Goal: Complete application form

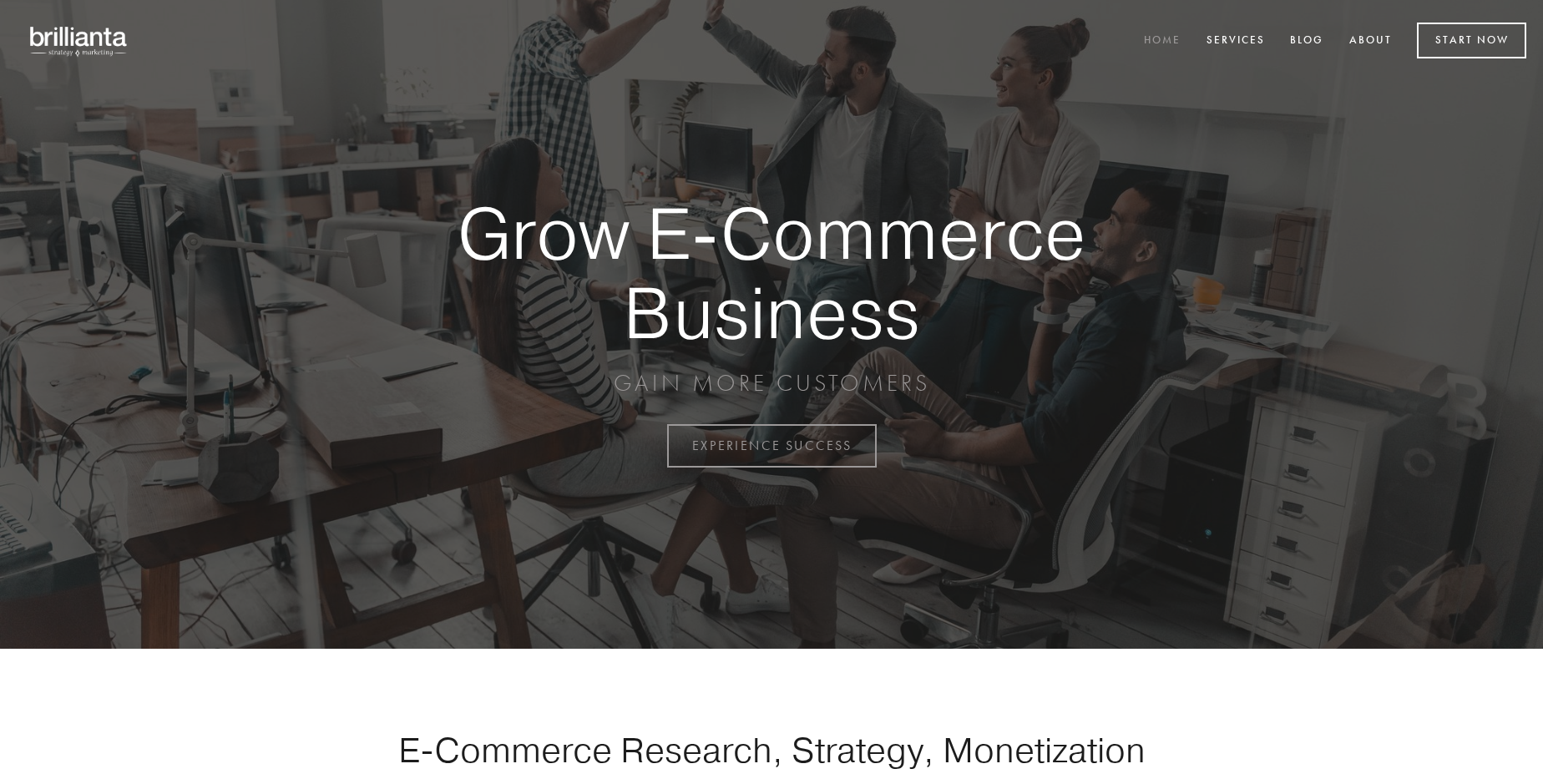
scroll to position [4376, 0]
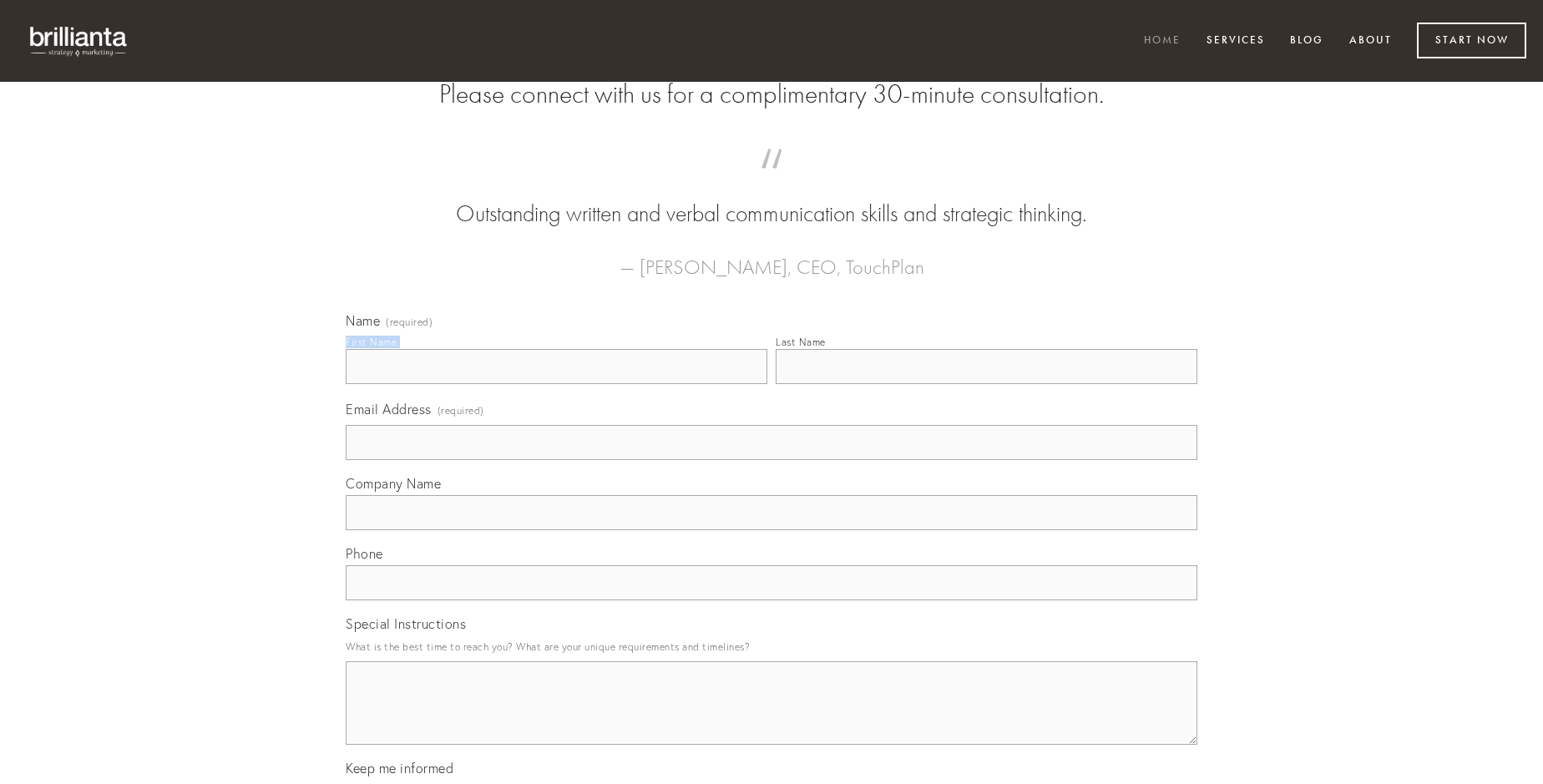
type input "[PERSON_NAME]"
click at [986, 384] on input "Last Name" at bounding box center [987, 366] width 421 height 35
type input "[PERSON_NAME]"
click at [772, 460] on input "Email Address (required)" at bounding box center [772, 442] width 852 height 35
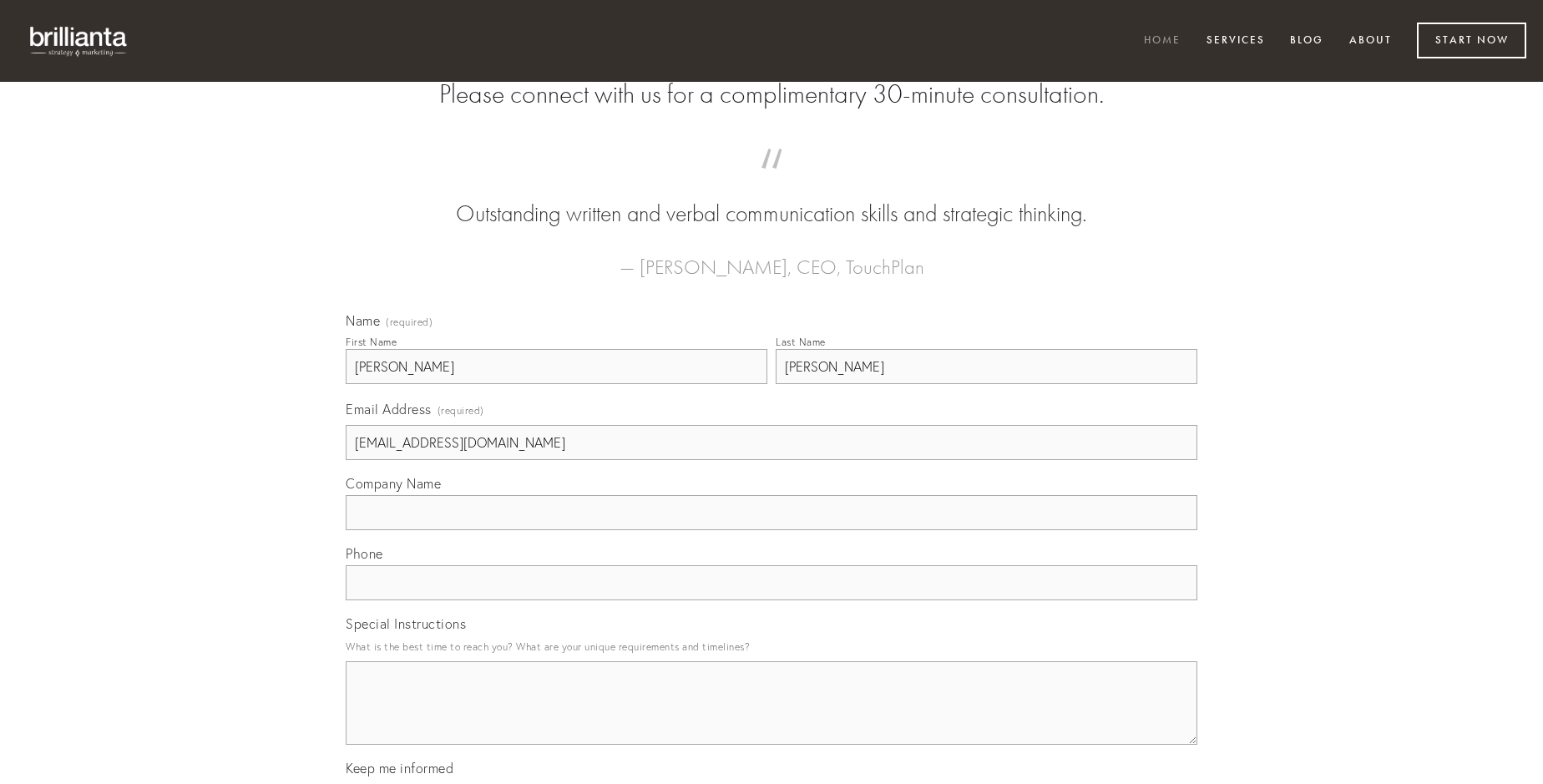
type input "[EMAIL_ADDRESS][DOMAIN_NAME]"
click at [772, 530] on input "Company Name" at bounding box center [772, 512] width 852 height 35
type input "summisse"
click at [772, 600] on input "text" at bounding box center [772, 582] width 852 height 35
click at [772, 718] on textarea "Special Instructions" at bounding box center [772, 703] width 852 height 84
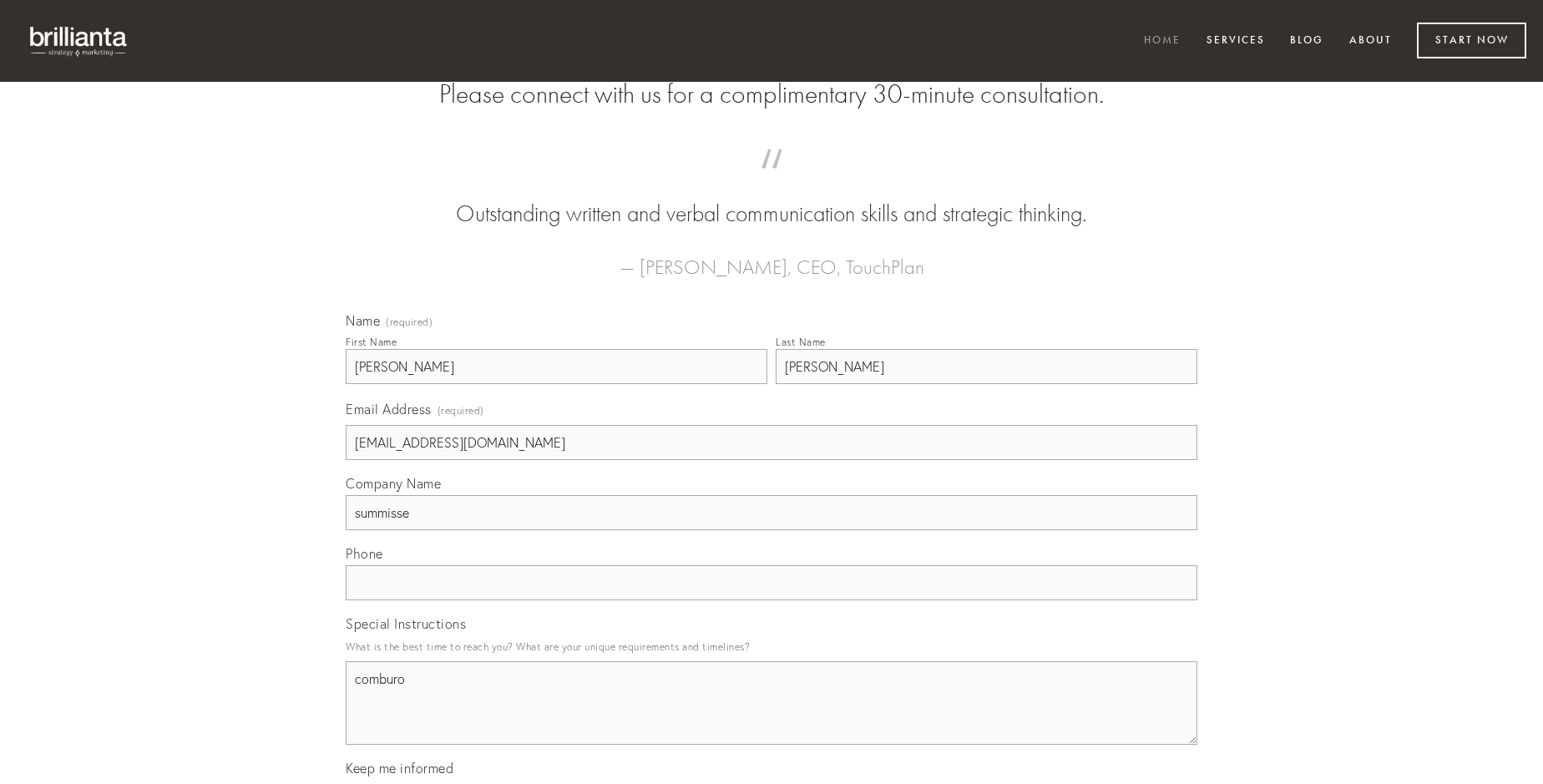
type textarea "comburo"
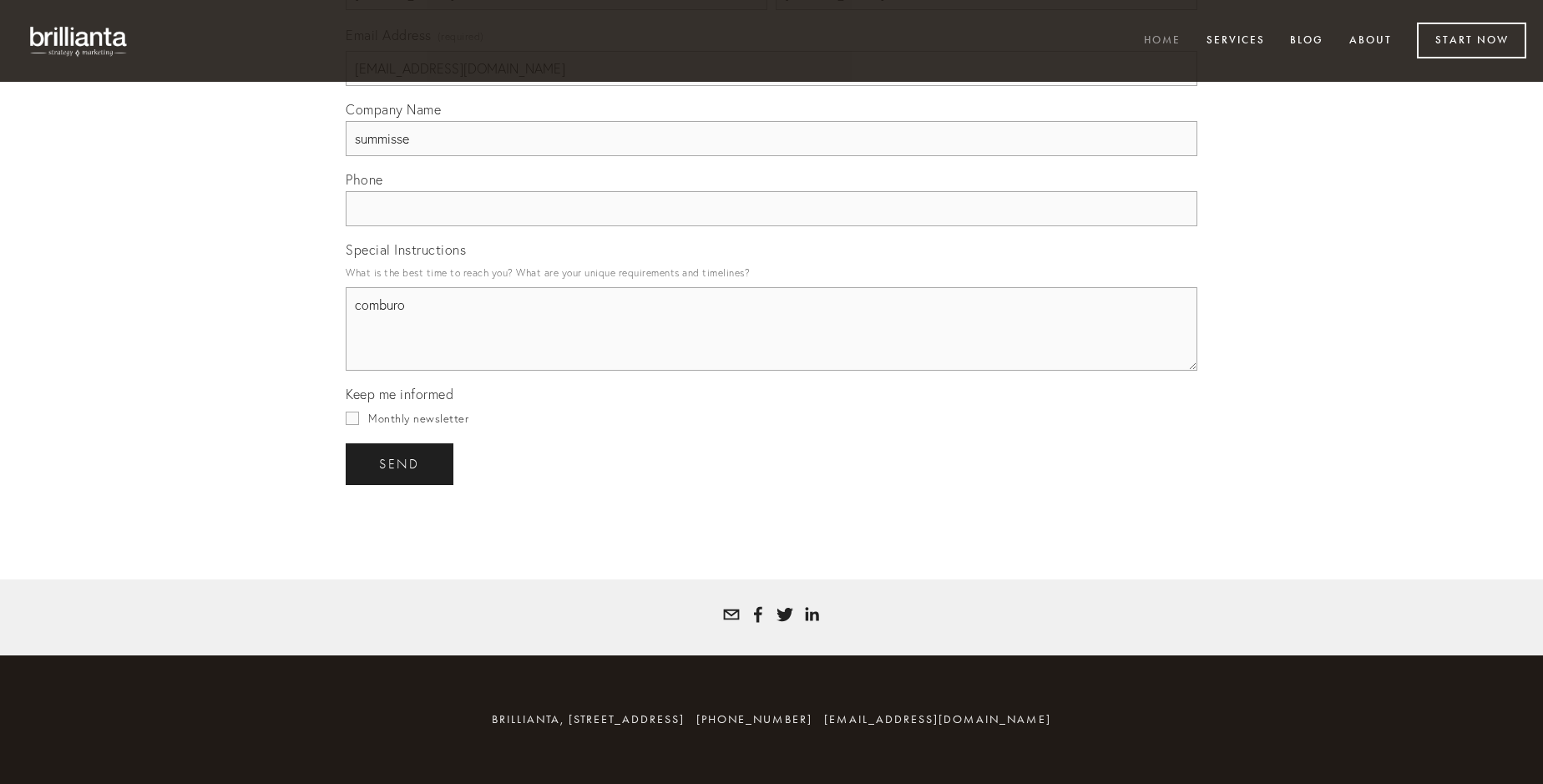
click at [401, 464] on span "send" at bounding box center [399, 464] width 41 height 15
